Goal: Transaction & Acquisition: Purchase product/service

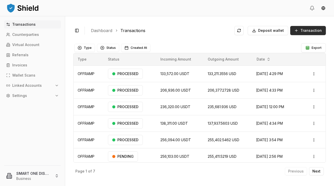
click at [312, 30] on span "Transaction" at bounding box center [311, 30] width 21 height 5
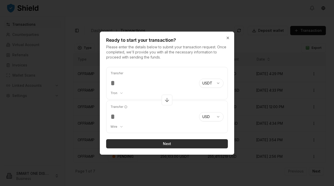
type input "******"
click at [166, 142] on button "Next" at bounding box center [167, 143] width 122 height 9
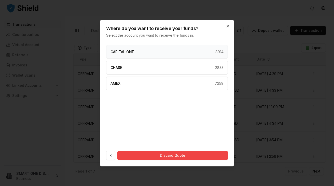
click at [183, 50] on div "CAPITAL ONE 8914" at bounding box center [167, 52] width 122 height 14
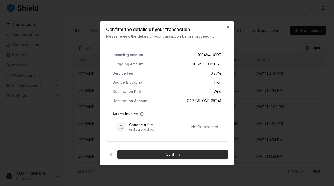
click at [175, 154] on button "Confirm" at bounding box center [172, 154] width 111 height 9
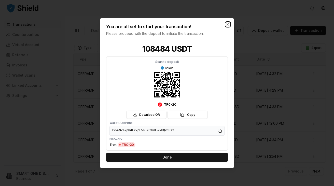
click at [228, 25] on icon "button" at bounding box center [228, 24] width 2 height 2
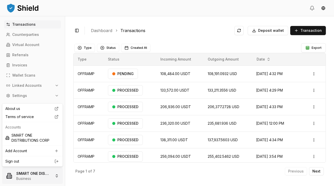
click at [50, 178] on html "Transactions Counterparties Virtual Account Referrals Invoices Wallet Scans Lin…" at bounding box center [167, 93] width 334 height 186
click at [21, 160] on link "Sign out" at bounding box center [32, 161] width 54 height 5
